Goal: Find specific page/section: Find specific page/section

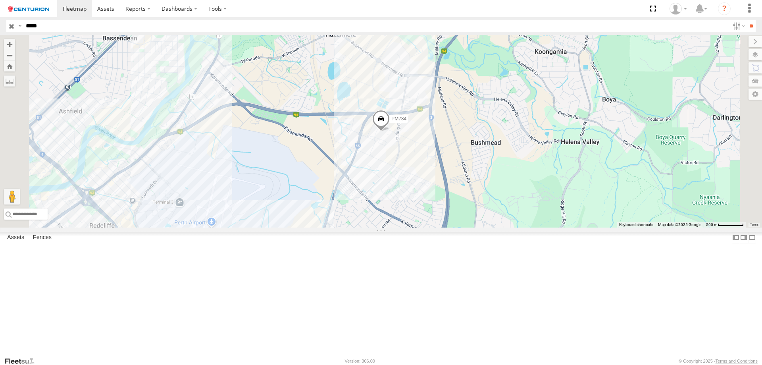
click at [406, 121] on span "PM734" at bounding box center [398, 119] width 15 height 6
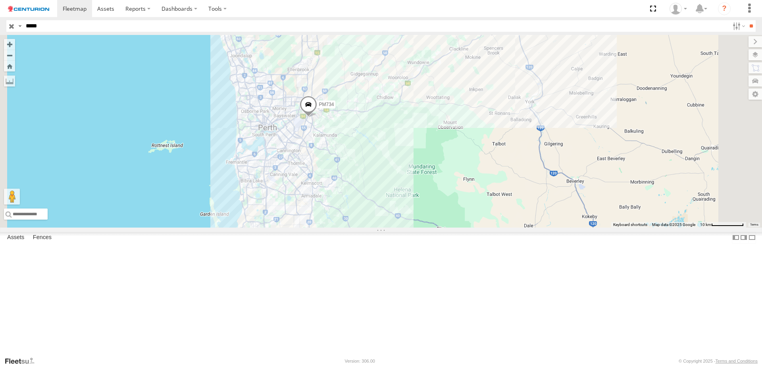
drag, startPoint x: 414, startPoint y: 148, endPoint x: 420, endPoint y: 313, distance: 165.2
click at [416, 227] on div "PM734" at bounding box center [381, 131] width 762 height 192
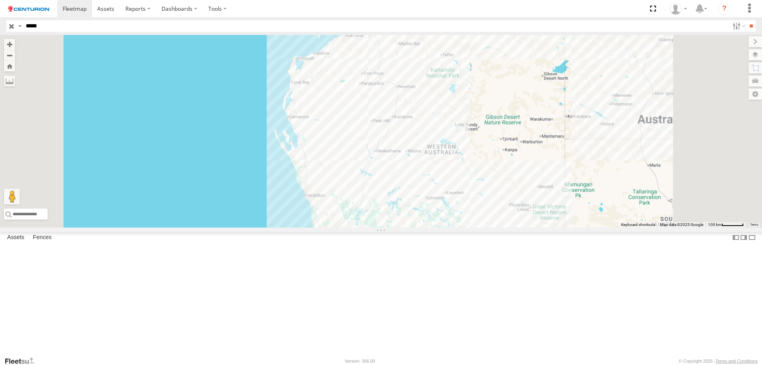
drag, startPoint x: 438, startPoint y: 176, endPoint x: 445, endPoint y: 284, distance: 108.2
click at [448, 227] on div "PM734" at bounding box center [381, 131] width 762 height 192
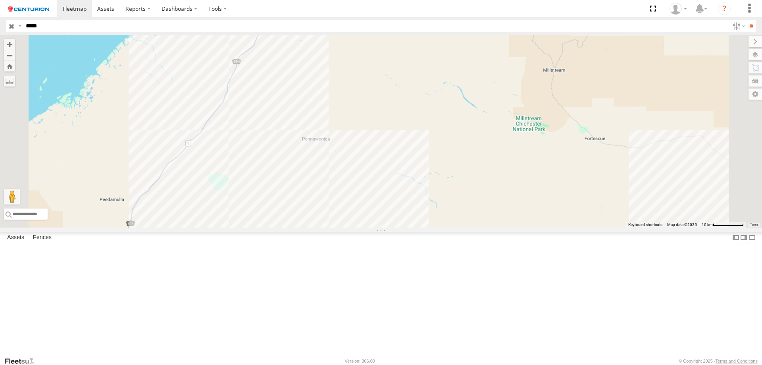
drag, startPoint x: 384, startPoint y: 233, endPoint x: 419, endPoint y: 332, distance: 104.8
click at [419, 227] on div "PM734" at bounding box center [381, 131] width 762 height 192
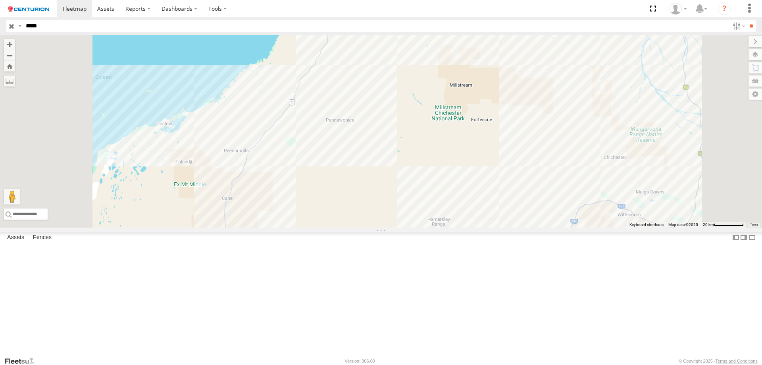
click at [411, 96] on div "PM734" at bounding box center [381, 131] width 762 height 192
click at [421, 93] on div "PM734" at bounding box center [381, 131] width 762 height 192
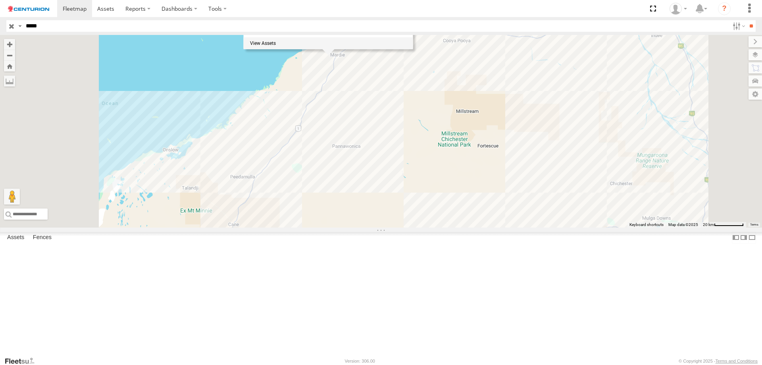
drag, startPoint x: 452, startPoint y: 128, endPoint x: 470, endPoint y: 206, distance: 80.5
click at [470, 206] on div "PM734 Client_Site_Citic-Pacific_Cape-Preston-Mine 0" at bounding box center [381, 131] width 762 height 192
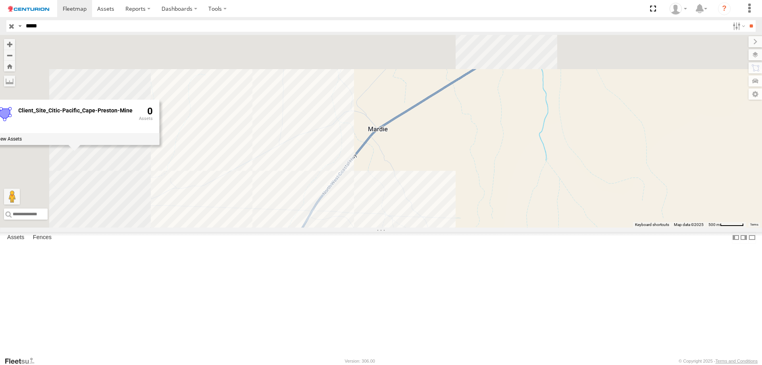
drag, startPoint x: 477, startPoint y: 217, endPoint x: 531, endPoint y: 226, distance: 54.6
click at [524, 227] on div "PM734 Client_Site_Citic-Pacific_Cape-Preston-Mine 0" at bounding box center [381, 131] width 762 height 192
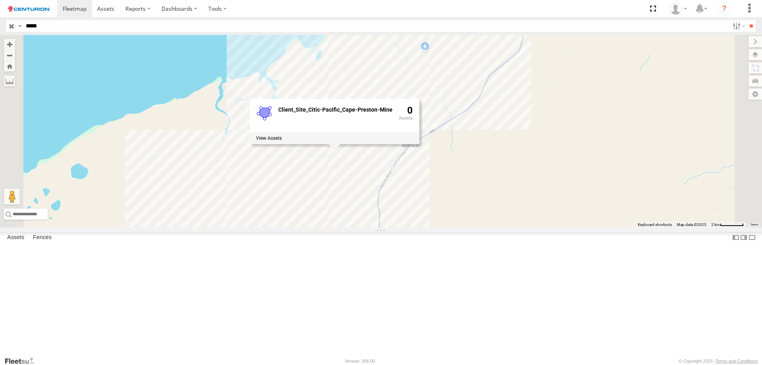
drag, startPoint x: 548, startPoint y: 291, endPoint x: 549, endPoint y: 249, distance: 42.5
click at [549, 227] on div "PM734 Client_Site_Citic-Pacific_Cape-Preston-Mine 0" at bounding box center [381, 131] width 762 height 192
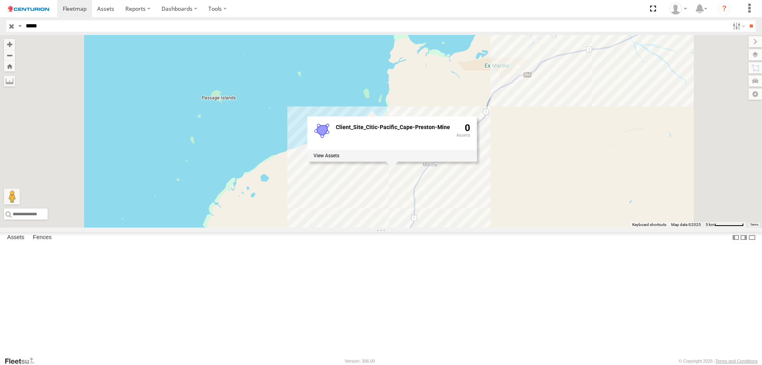
click at [576, 227] on div "PM734 Client_Site_Citic-Pacific_Cape-Preston-Mine 0" at bounding box center [381, 131] width 762 height 192
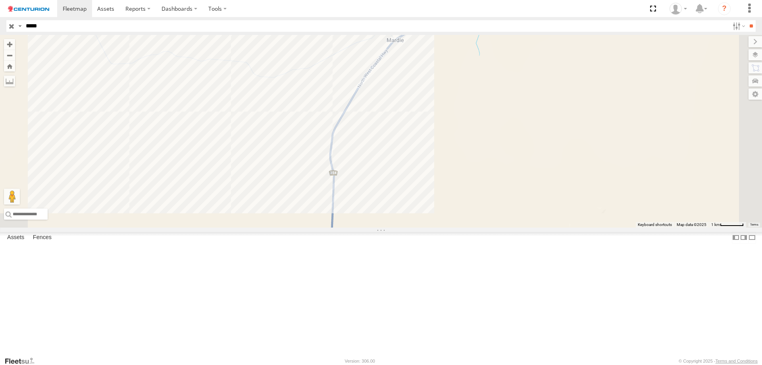
drag, startPoint x: 556, startPoint y: 214, endPoint x: 519, endPoint y: 139, distance: 82.9
click at [519, 139] on div "PM734" at bounding box center [381, 131] width 762 height 192
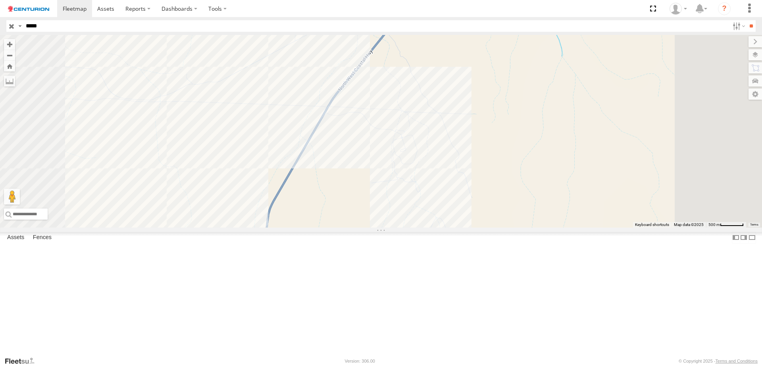
drag, startPoint x: 34, startPoint y: 24, endPoint x: 458, endPoint y: 51, distance: 424.3
click at [453, 50] on body at bounding box center [381, 182] width 762 height 365
type input "*****"
click at [746, 20] on input "**" at bounding box center [750, 26] width 9 height 12
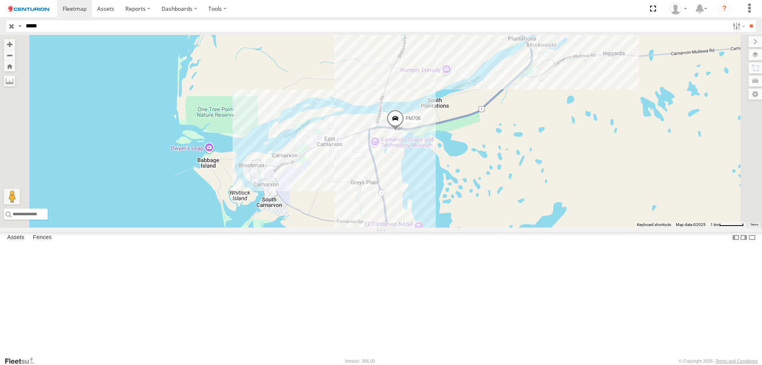
click at [404, 131] on span at bounding box center [395, 120] width 17 height 21
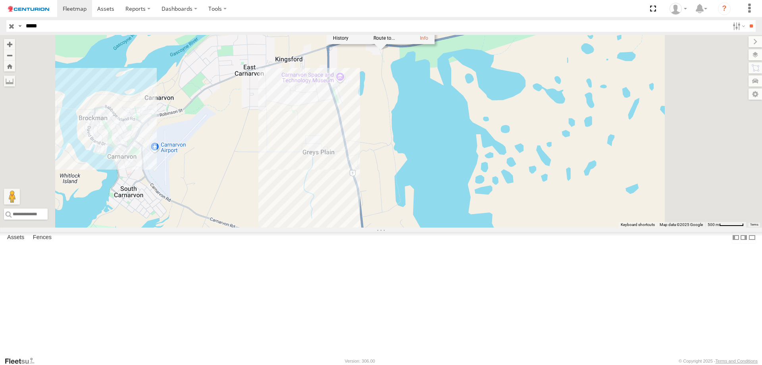
drag, startPoint x: 504, startPoint y: 298, endPoint x: 473, endPoint y: 309, distance: 31.9
click at [500, 193] on div "PM706 PM706 Linehaul [GEOGRAPHIC_DATA] -24.86298 , 113.71296 0 2720473-[PERSON_…" at bounding box center [381, 131] width 762 height 192
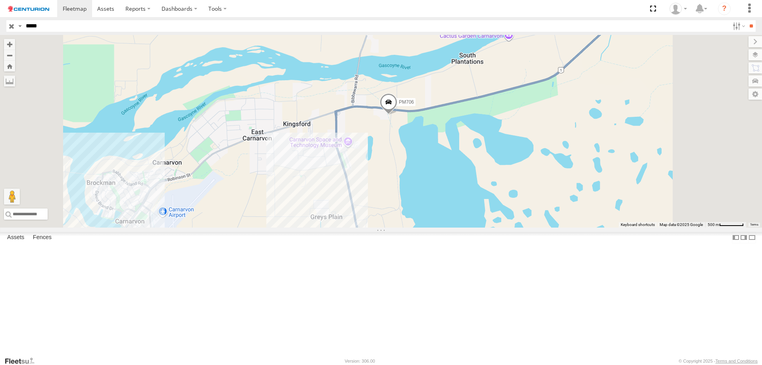
click at [414, 105] on span "PM706" at bounding box center [406, 102] width 15 height 6
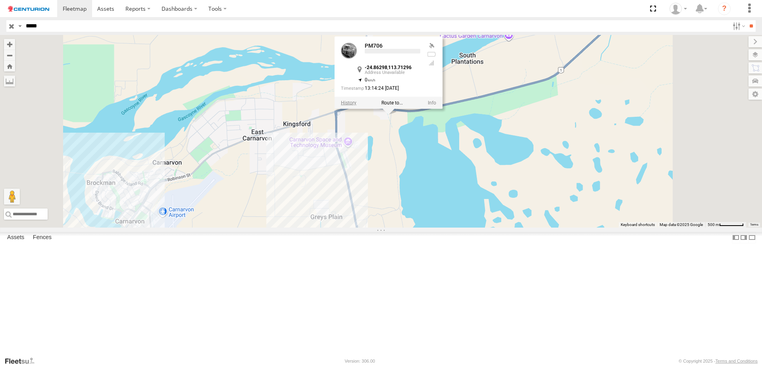
click at [356, 106] on label at bounding box center [348, 103] width 15 height 6
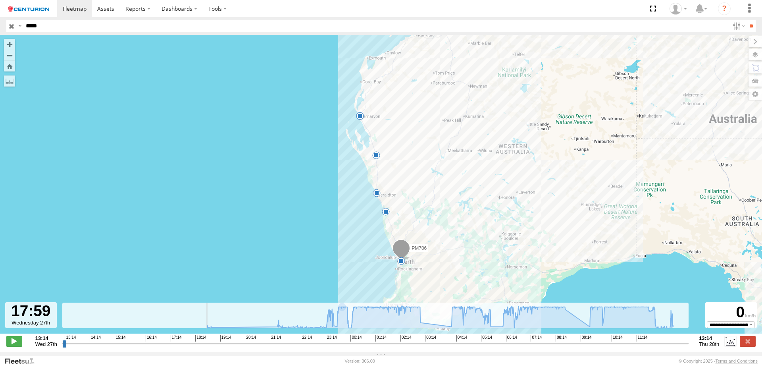
type input "**********"
drag, startPoint x: 63, startPoint y: 347, endPoint x: 0, endPoint y: 192, distance: 167.0
click at [62, 339] on input "range" at bounding box center [375, 343] width 626 height 8
